Goal: Task Accomplishment & Management: Use online tool/utility

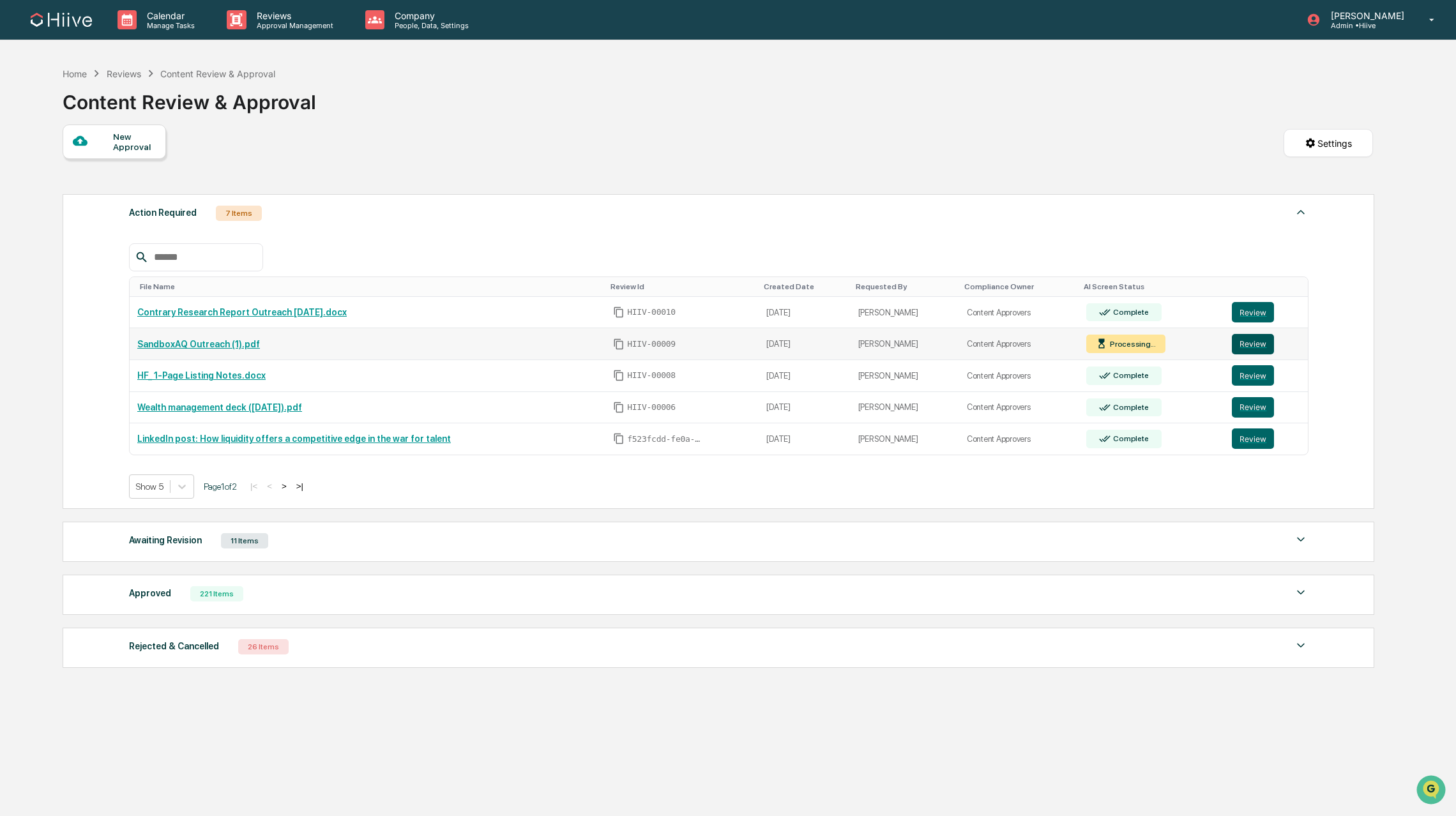
click at [1250, 346] on button "Review" at bounding box center [1253, 344] width 42 height 20
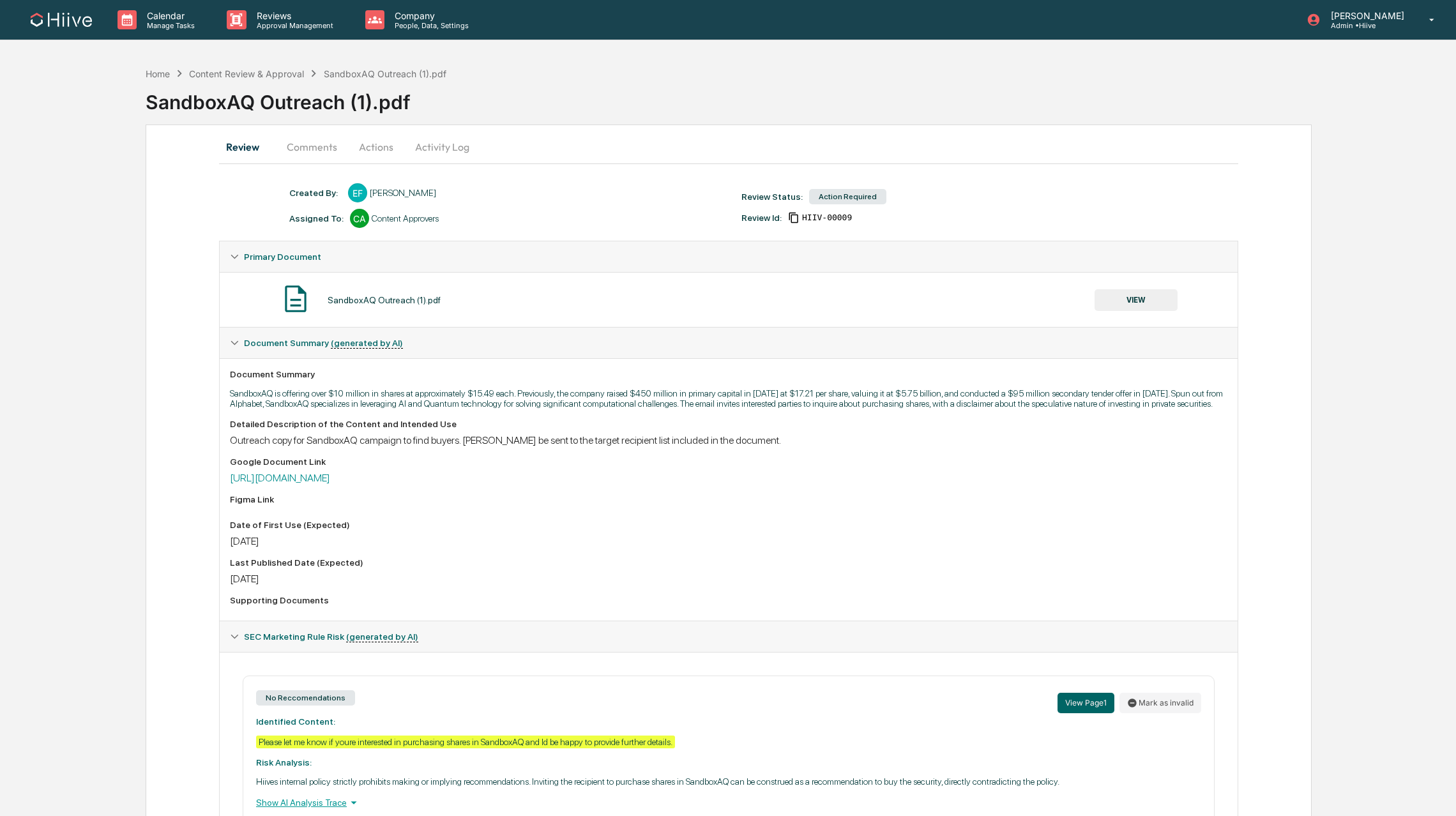
click at [359, 153] on button "Actions" at bounding box center [376, 147] width 58 height 31
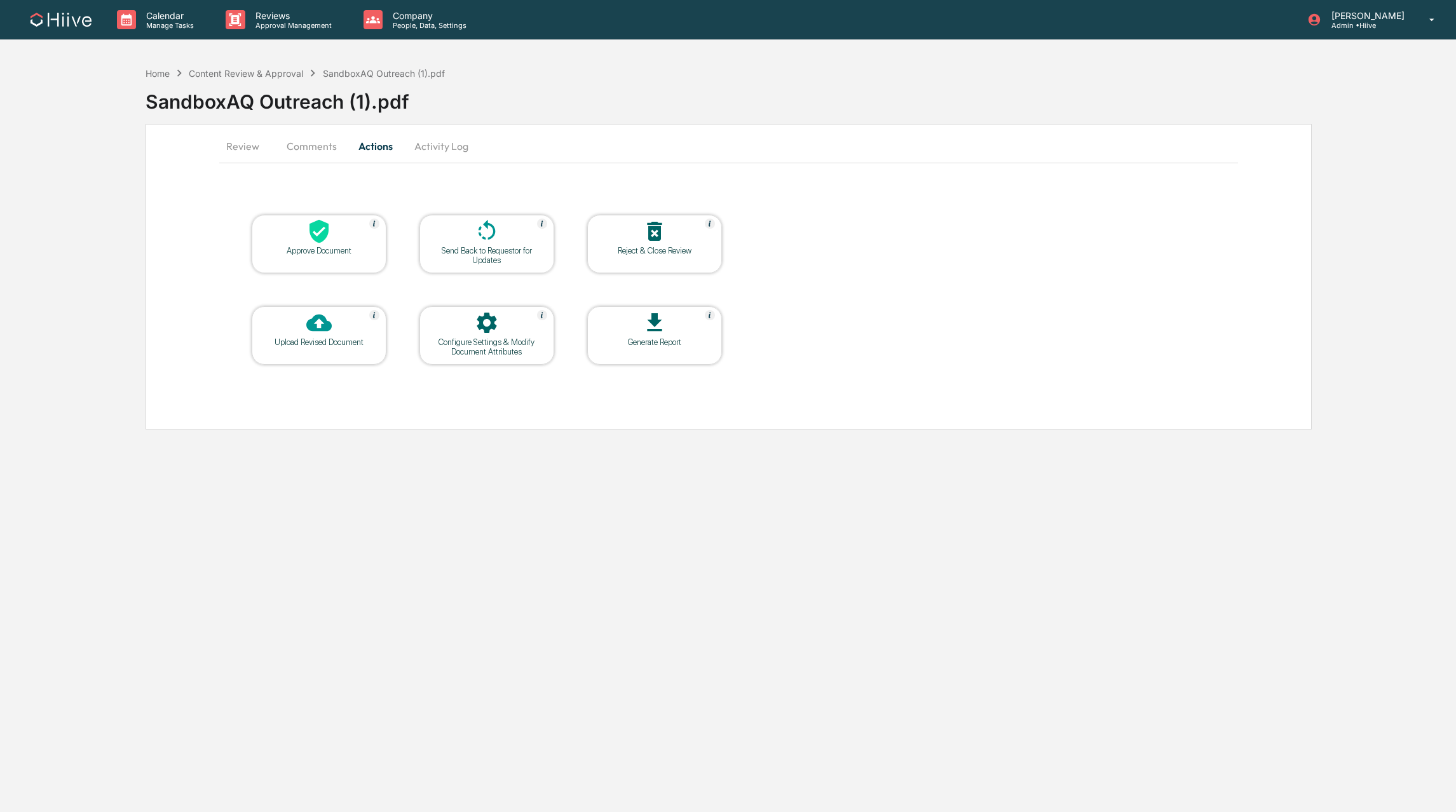
click at [449, 144] on button "Activity Log" at bounding box center [441, 146] width 75 height 31
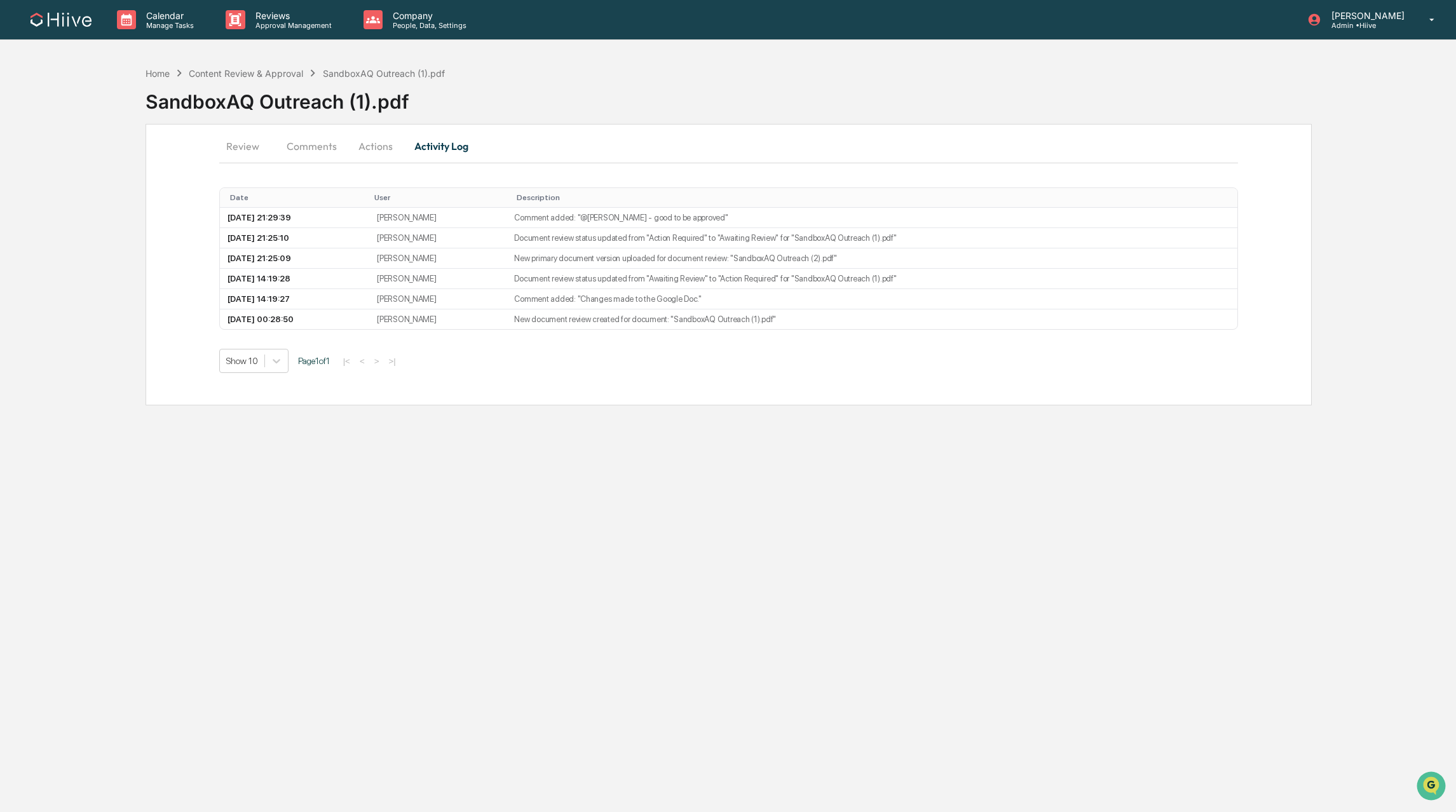
click at [356, 149] on button "Actions" at bounding box center [375, 146] width 57 height 31
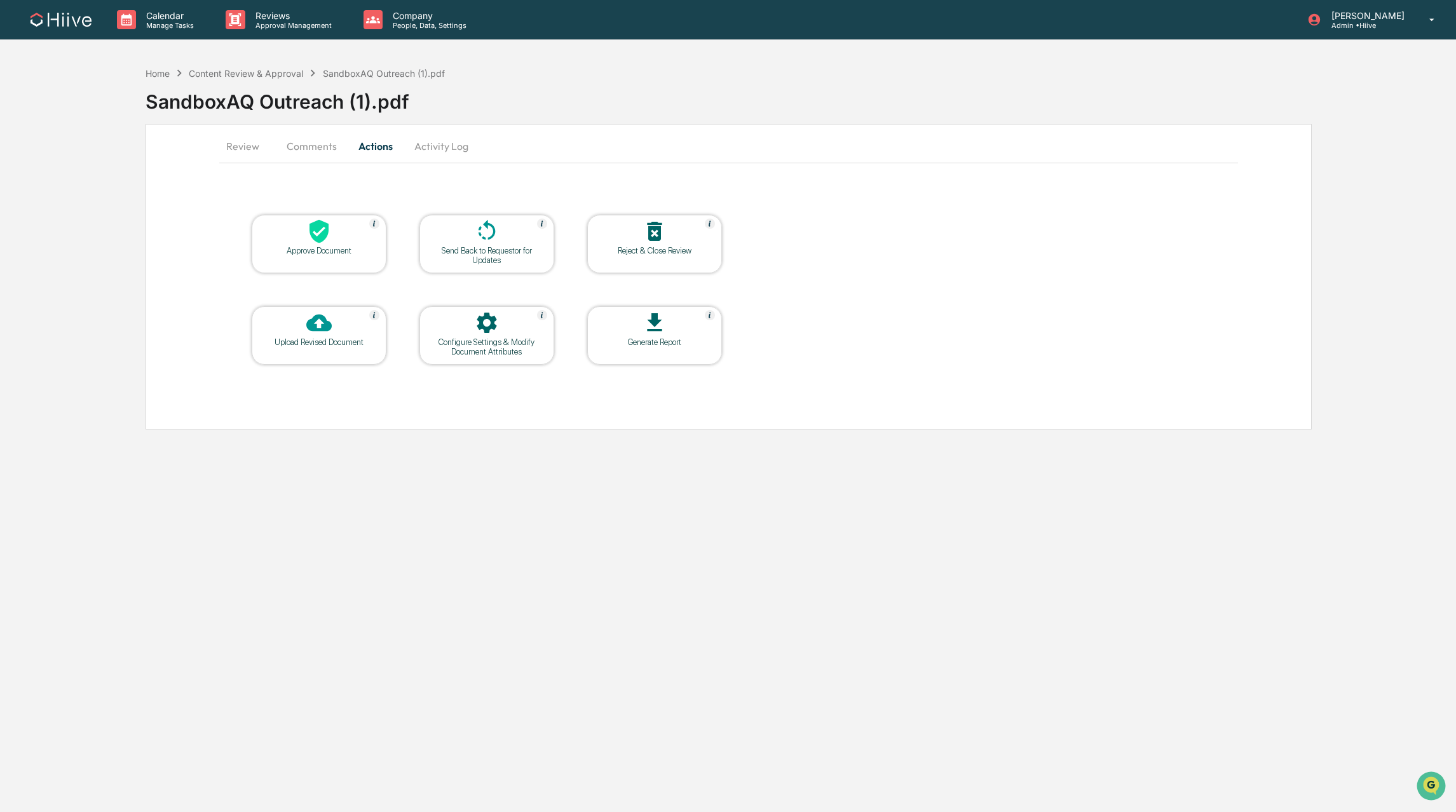
click at [303, 246] on div "Approve Document" at bounding box center [319, 250] width 114 height 10
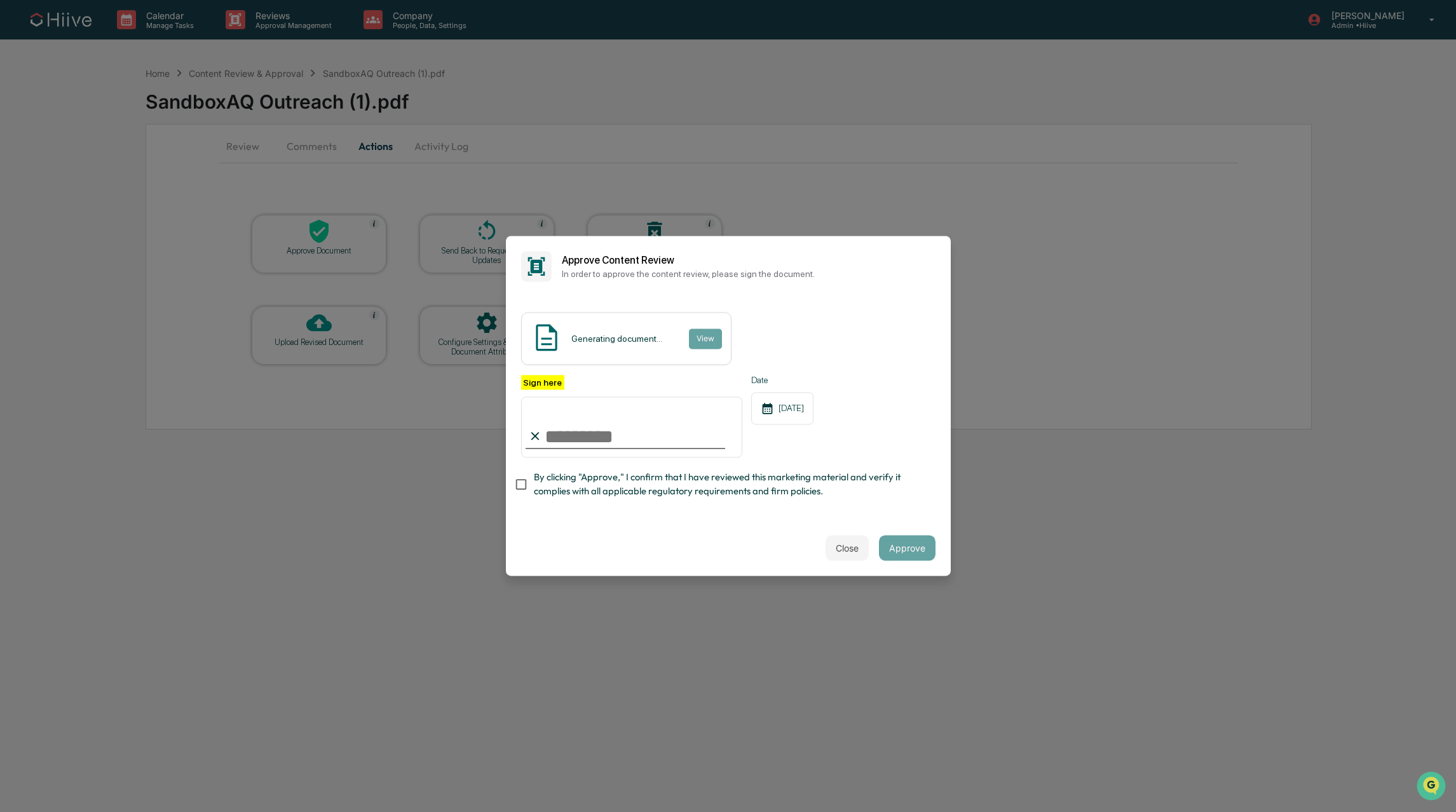
type input "**********"
click at [557, 484] on span "By clicking "Approve," I confirm that I have reviewed this marketing material a…" at bounding box center [730, 484] width 391 height 29
click at [923, 542] on button "Approve" at bounding box center [907, 549] width 57 height 25
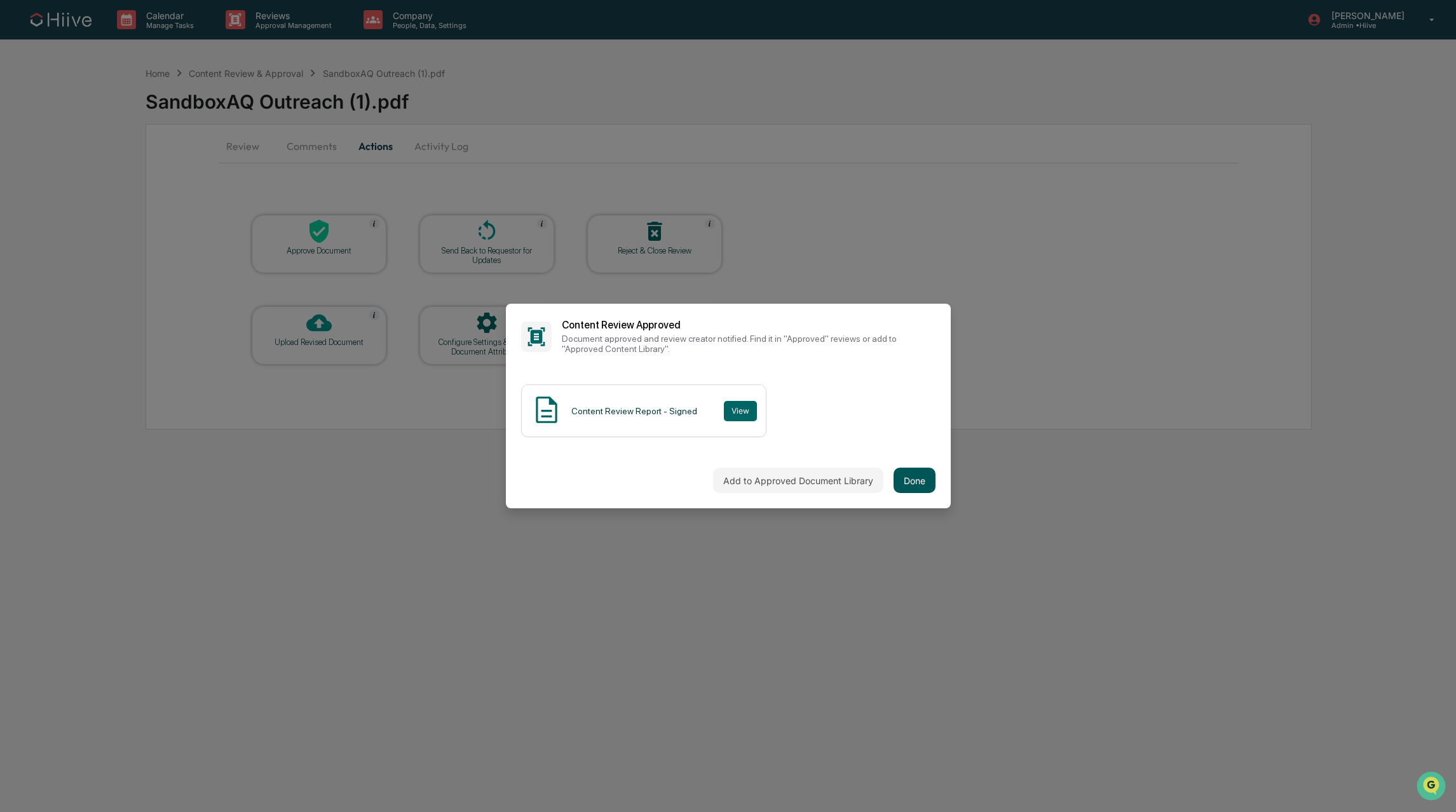
click at [912, 487] on button "Done" at bounding box center [915, 481] width 42 height 25
